Goal: Task Accomplishment & Management: Manage account settings

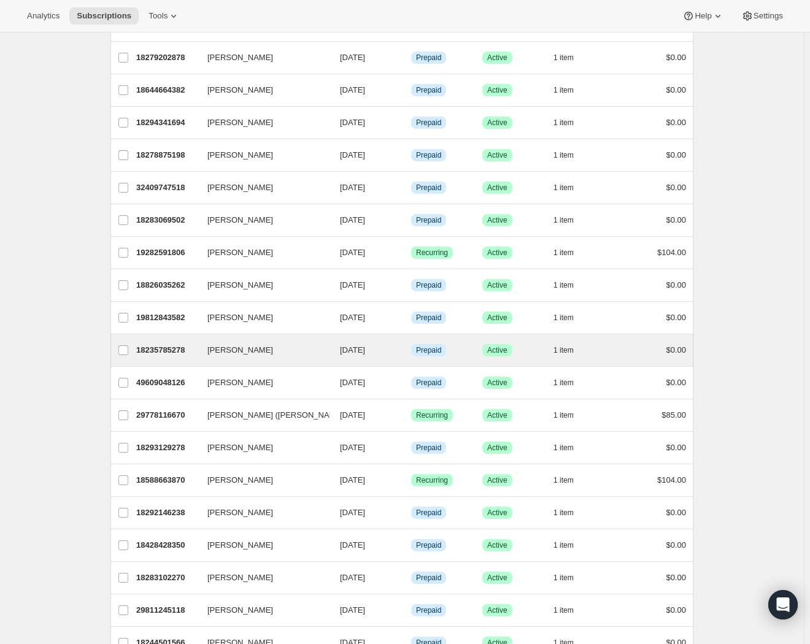
scroll to position [167, 0]
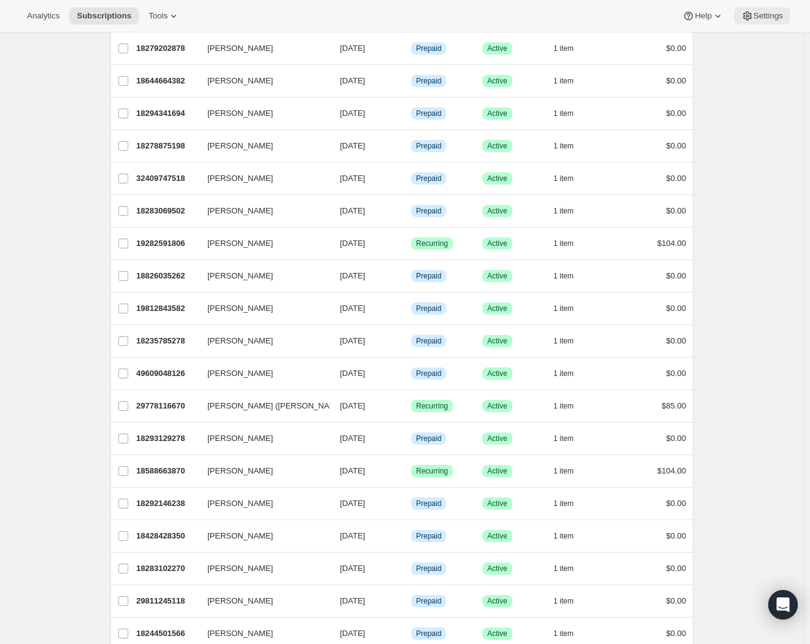
click at [766, 22] on button "Settings" at bounding box center [762, 15] width 56 height 17
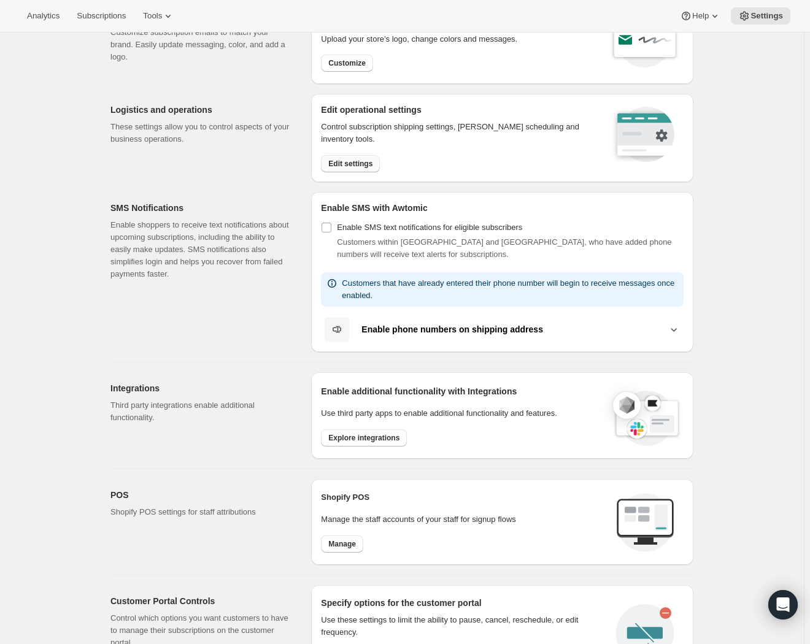
scroll to position [55, 0]
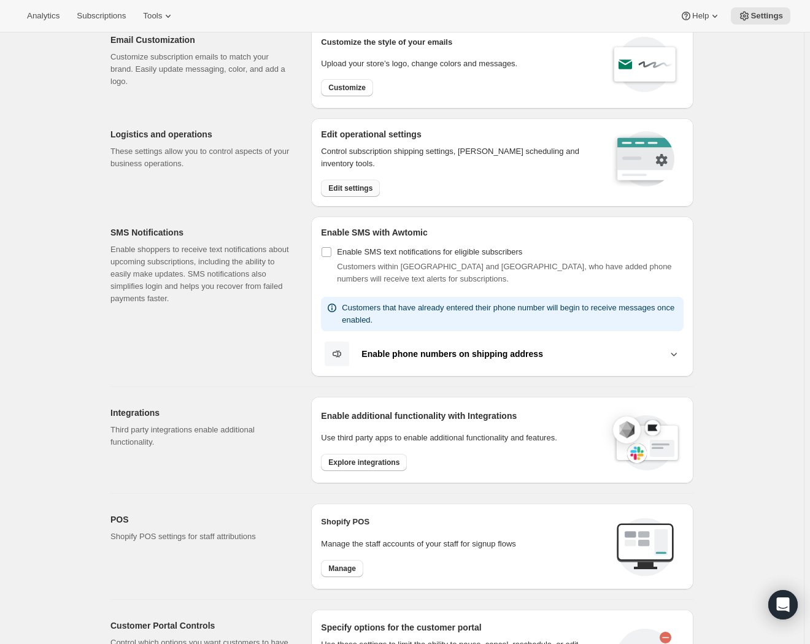
click at [366, 191] on button "Edit settings" at bounding box center [350, 188] width 59 height 17
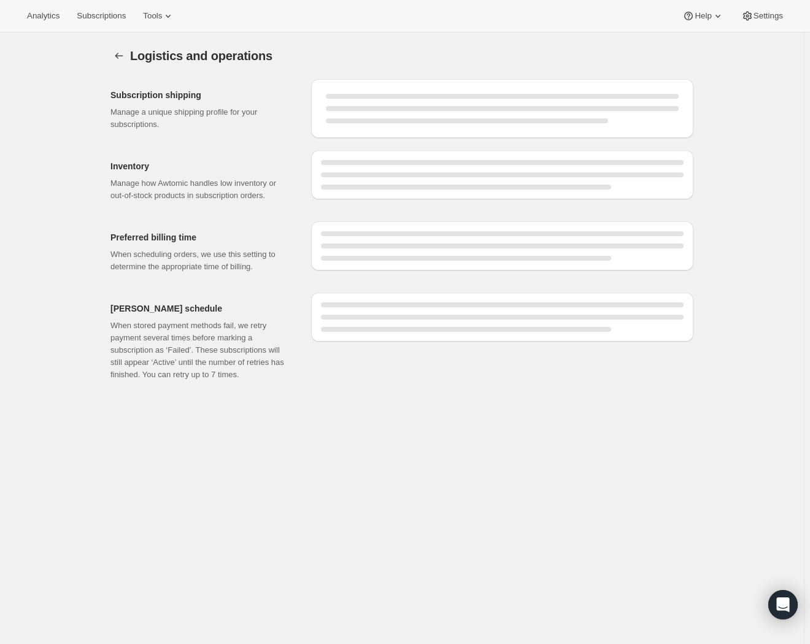
select select "08:00"
select select "DAY"
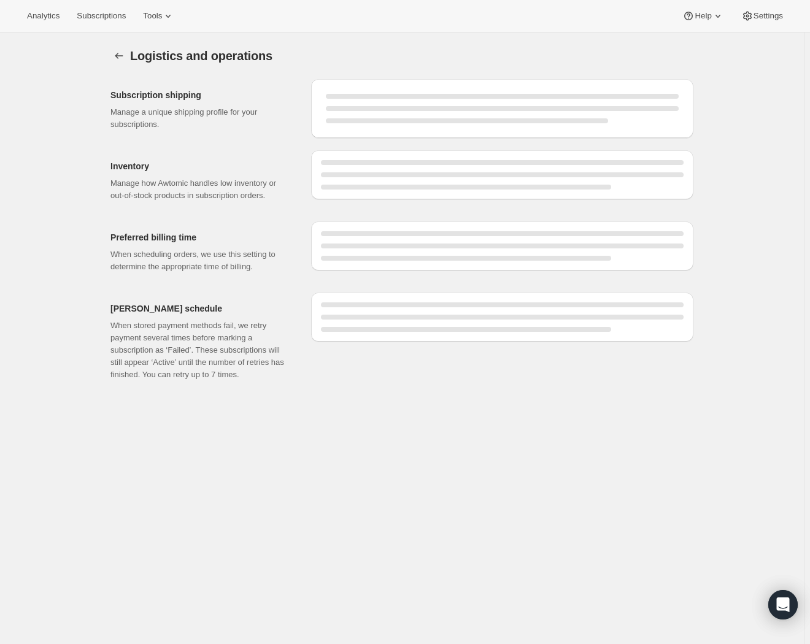
select select "DAY"
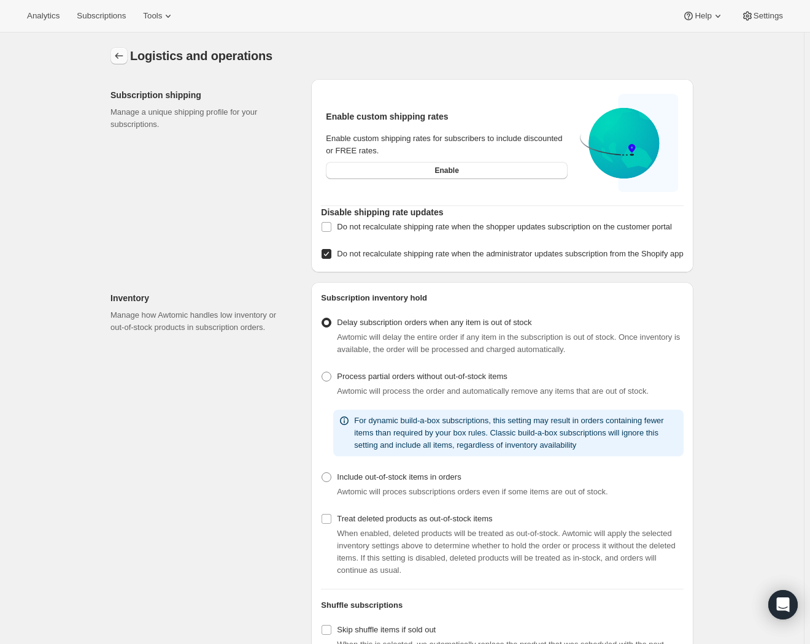
click at [124, 56] on icon "Settings" at bounding box center [119, 56] width 12 height 12
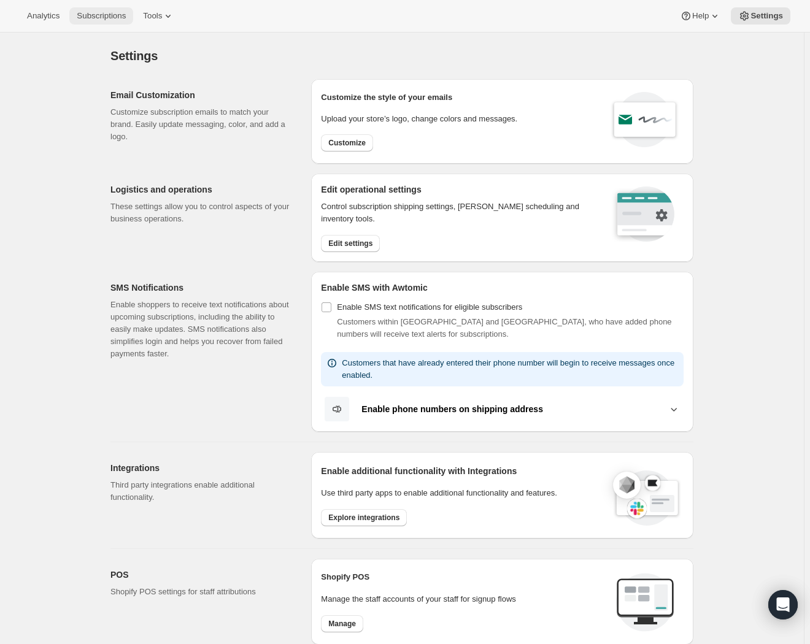
click at [109, 23] on button "Subscriptions" at bounding box center [101, 15] width 64 height 17
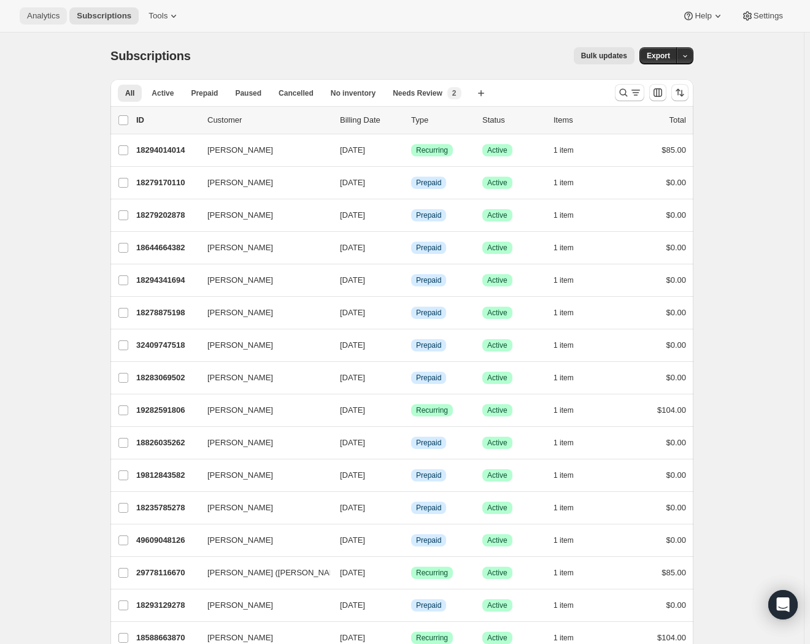
click at [48, 16] on span "Analytics" at bounding box center [43, 16] width 33 height 10
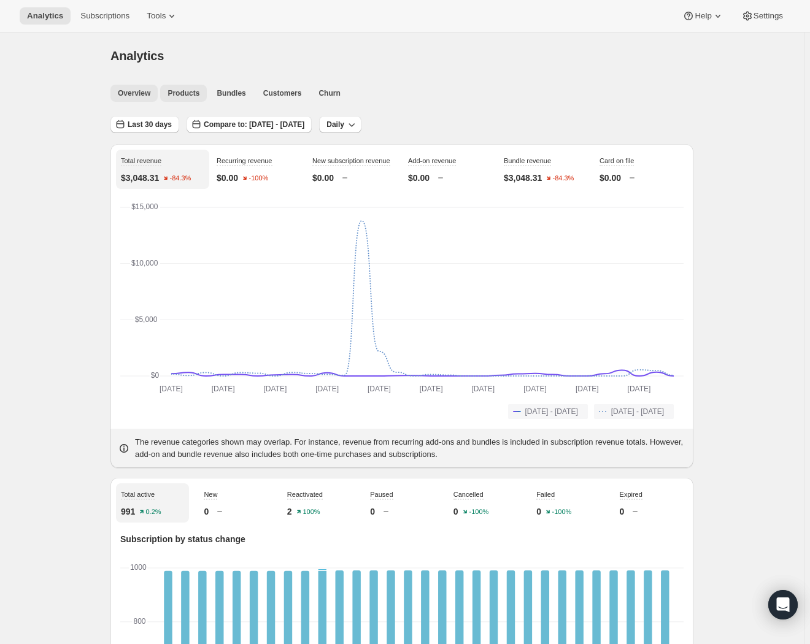
click at [189, 93] on span "Products" at bounding box center [183, 93] width 32 height 10
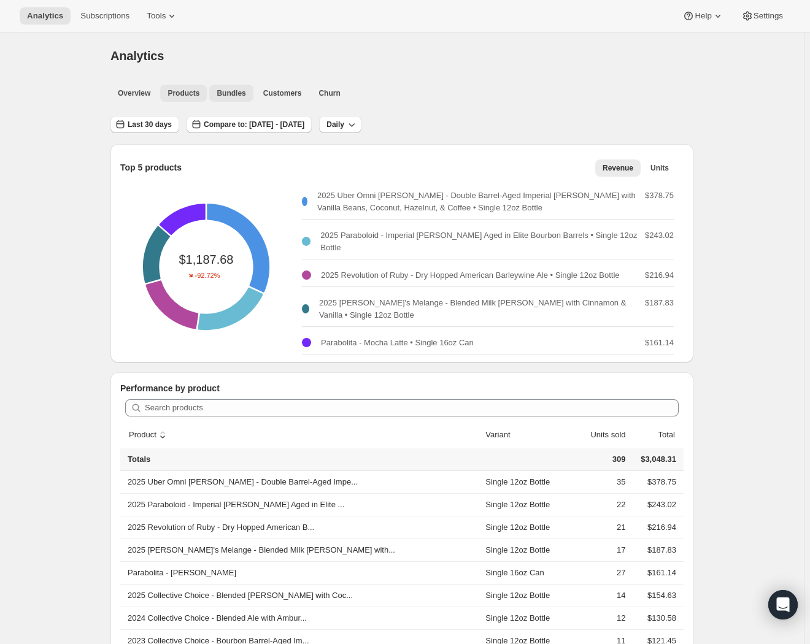
click at [226, 91] on span "Bundles" at bounding box center [231, 93] width 29 height 10
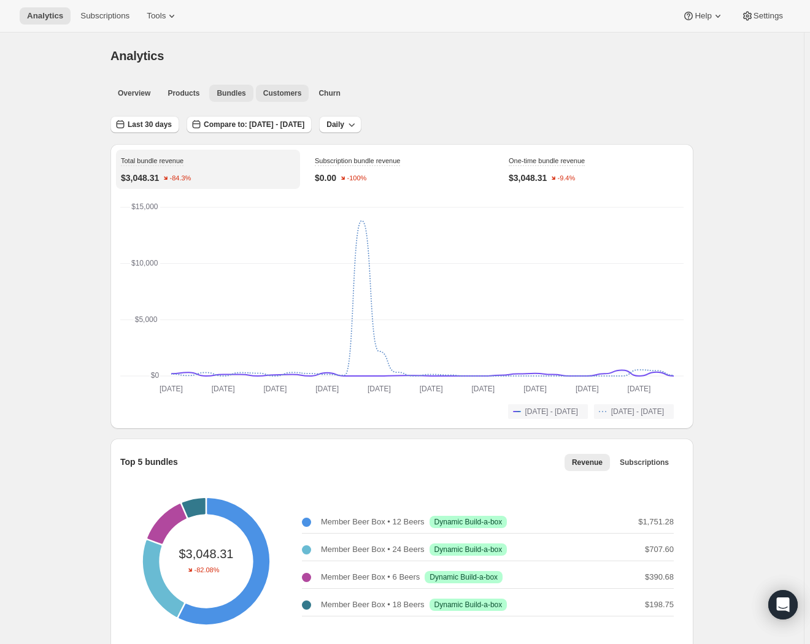
click at [269, 97] on span "Customers" at bounding box center [282, 93] width 39 height 10
